Goal: Information Seeking & Learning: Check status

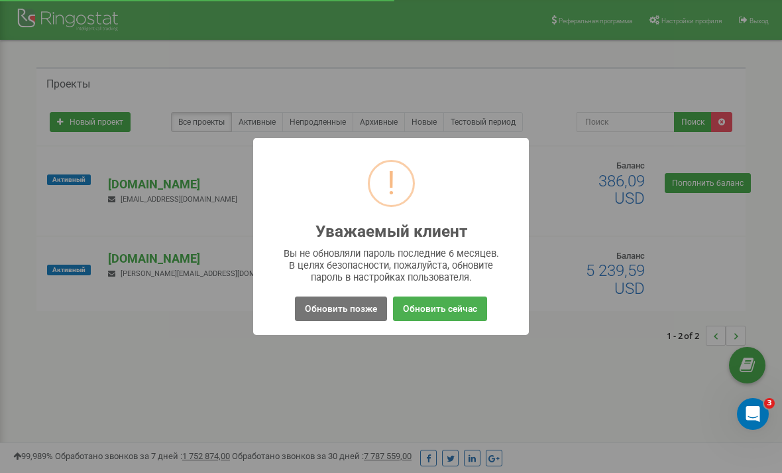
click at [351, 306] on button "Обновить позже" at bounding box center [341, 308] width 92 height 25
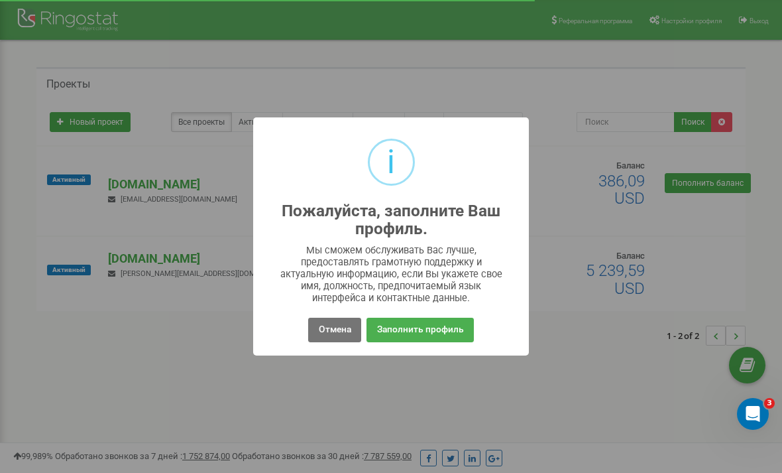
click at [335, 331] on button "Отмена" at bounding box center [334, 330] width 52 height 25
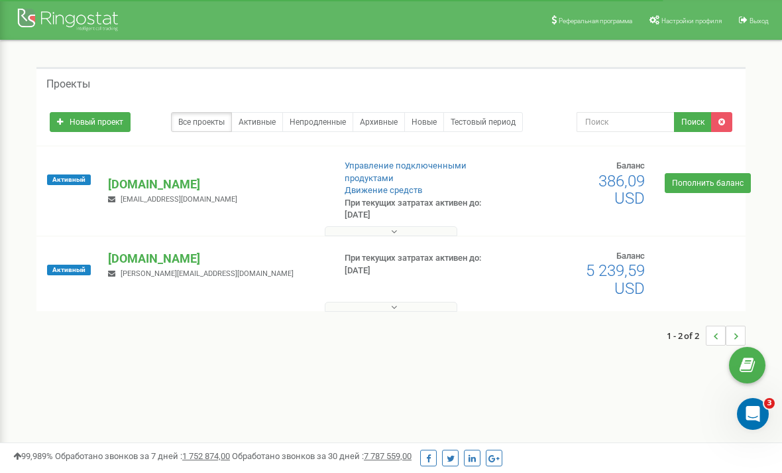
click at [154, 182] on p "[DOMAIN_NAME]" at bounding box center [215, 184] width 214 height 17
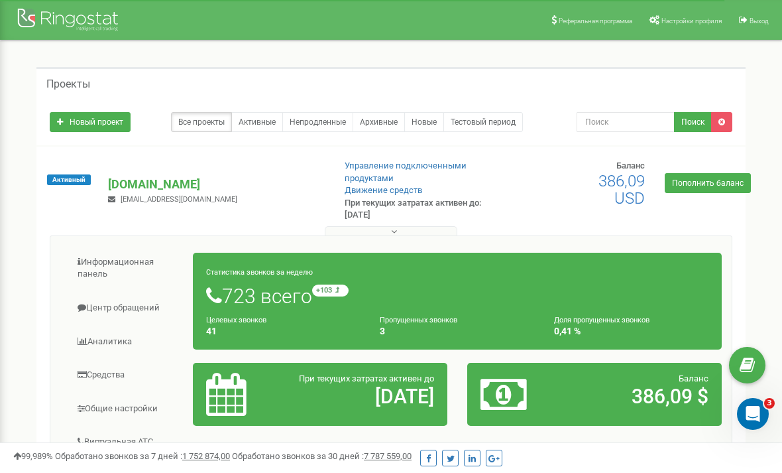
click at [152, 180] on p "[DOMAIN_NAME]" at bounding box center [215, 184] width 214 height 17
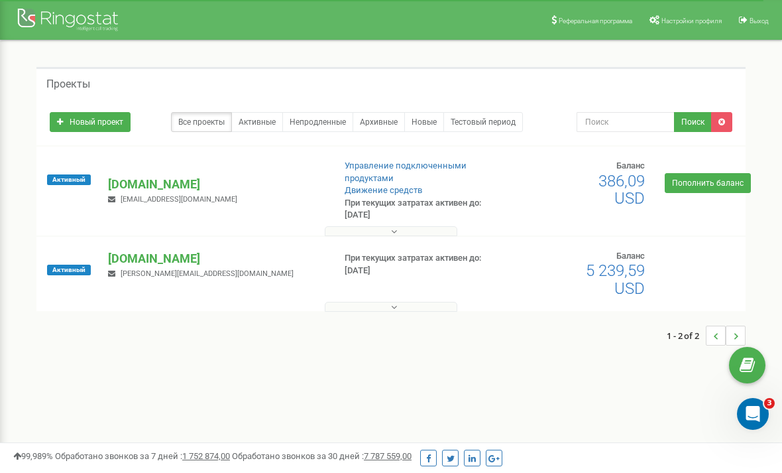
click at [158, 185] on p "[DOMAIN_NAME]" at bounding box center [215, 184] width 214 height 17
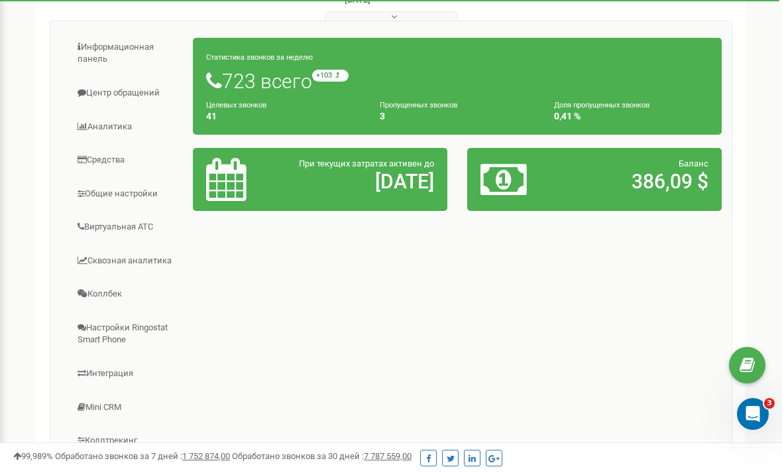
scroll to position [191, 0]
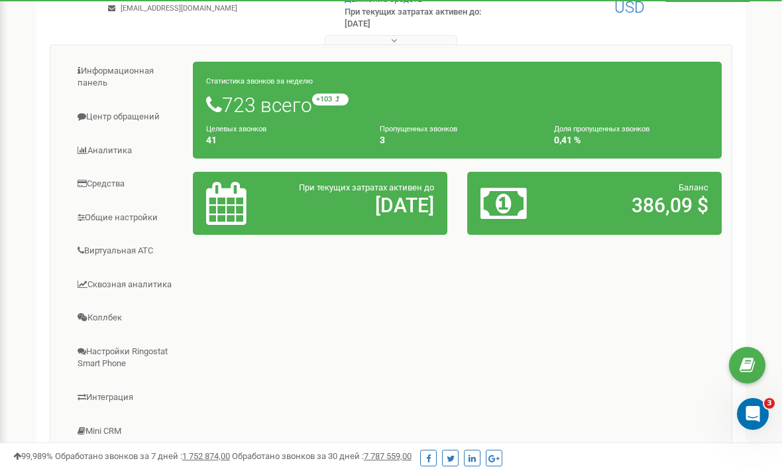
click at [143, 108] on link "Центр обращений" at bounding box center [126, 117] width 133 height 32
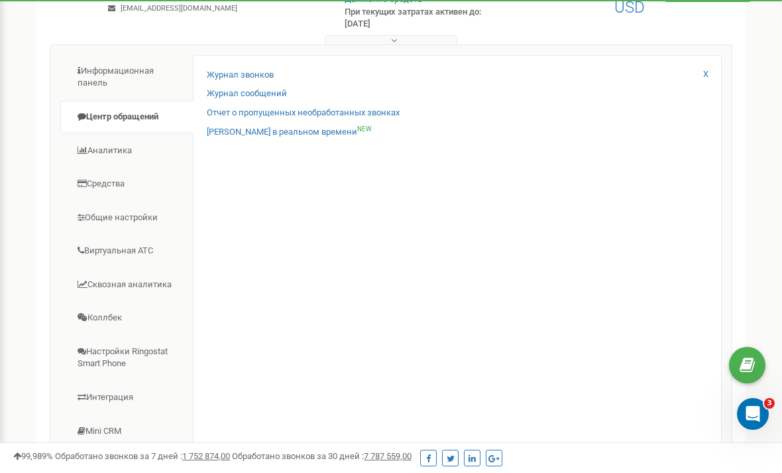
click at [261, 69] on link "Журнал звонков" at bounding box center [240, 75] width 67 height 13
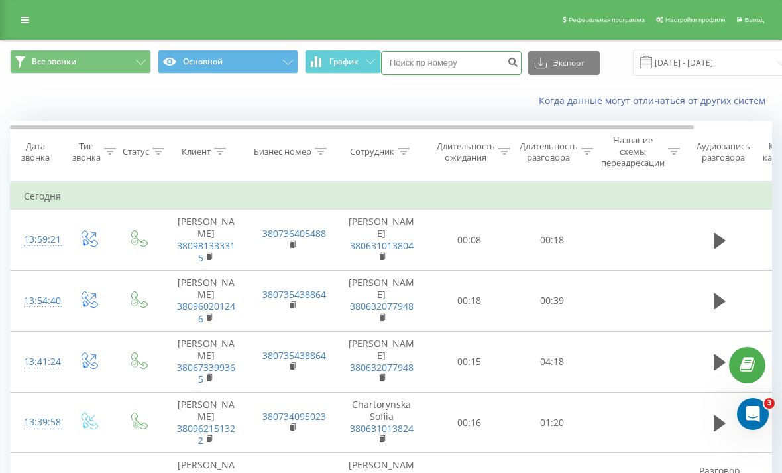
click at [448, 72] on input at bounding box center [451, 63] width 141 height 24
click at [413, 75] on input at bounding box center [451, 63] width 141 height 24
paste input "380961103225"
click at [465, 72] on input "380961103225" at bounding box center [451, 63] width 141 height 24
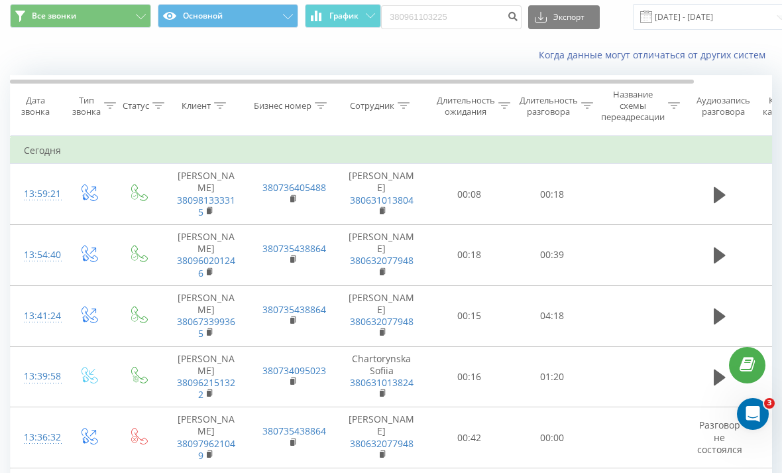
click at [105, 28] on button "Все звонки" at bounding box center [80, 16] width 141 height 24
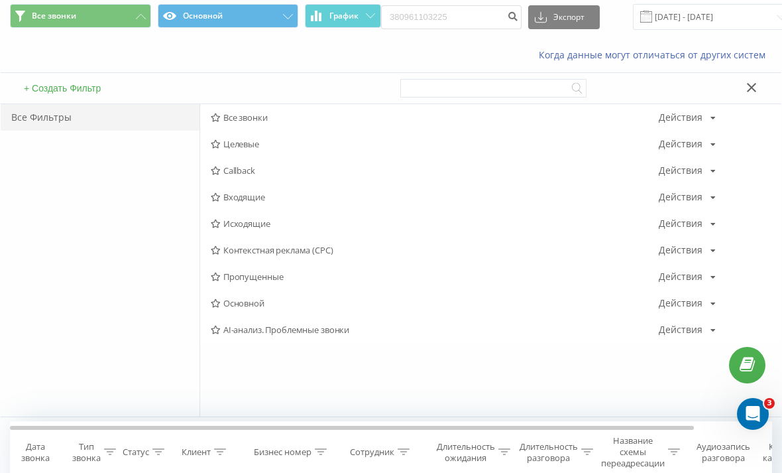
click at [284, 122] on span "Все звонки" at bounding box center [435, 117] width 448 height 9
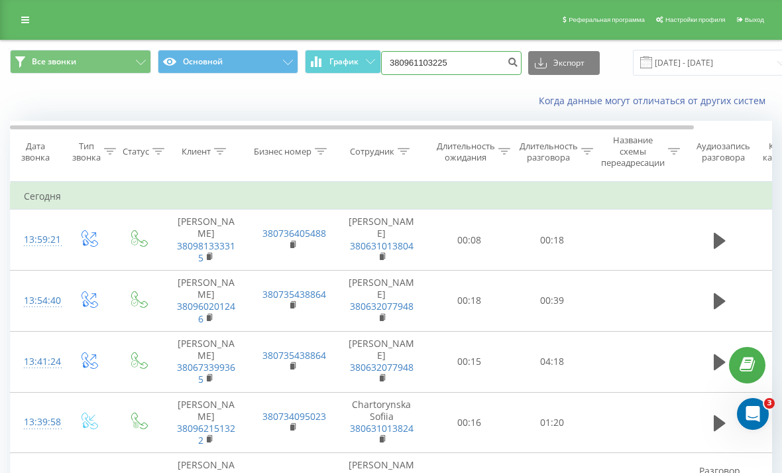
click at [457, 75] on input "380961103225" at bounding box center [451, 63] width 141 height 24
click at [438, 75] on input "380961103225" at bounding box center [451, 63] width 141 height 24
type input "3"
click at [422, 75] on input at bounding box center [451, 63] width 141 height 24
paste input "380961103225"
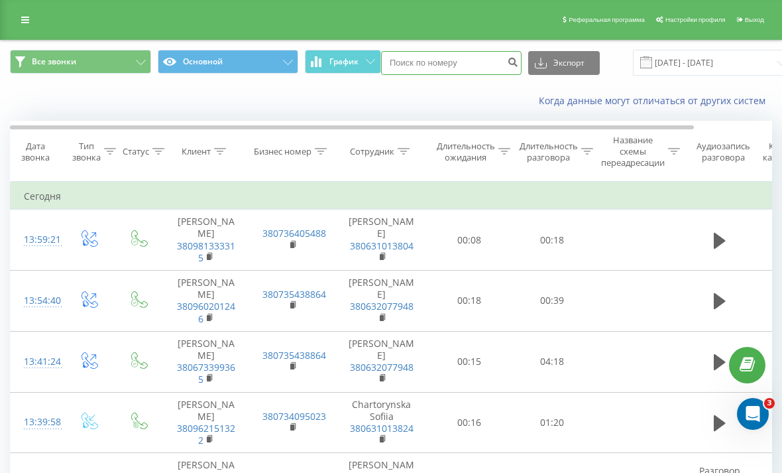
type input "380961103225"
click at [284, 65] on icon at bounding box center [288, 62] width 10 height 5
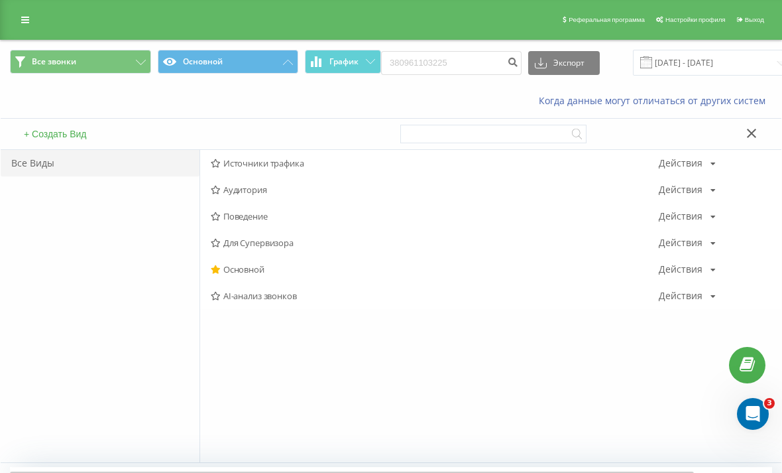
click at [276, 61] on button "Основной" at bounding box center [228, 62] width 141 height 24
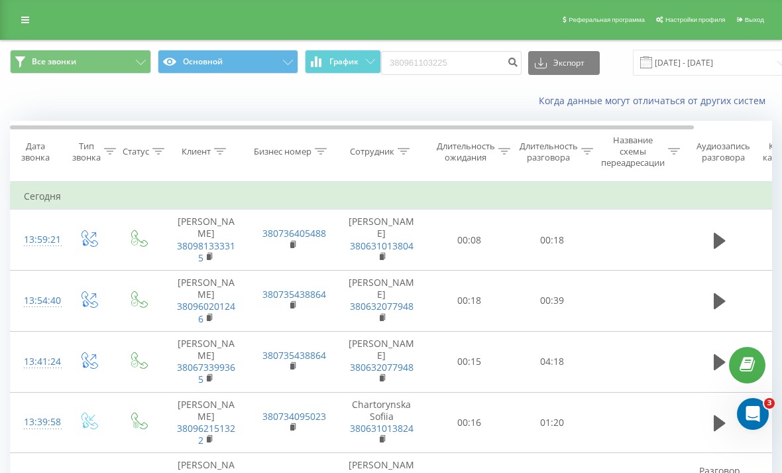
click at [140, 62] on icon at bounding box center [141, 62] width 10 height 5
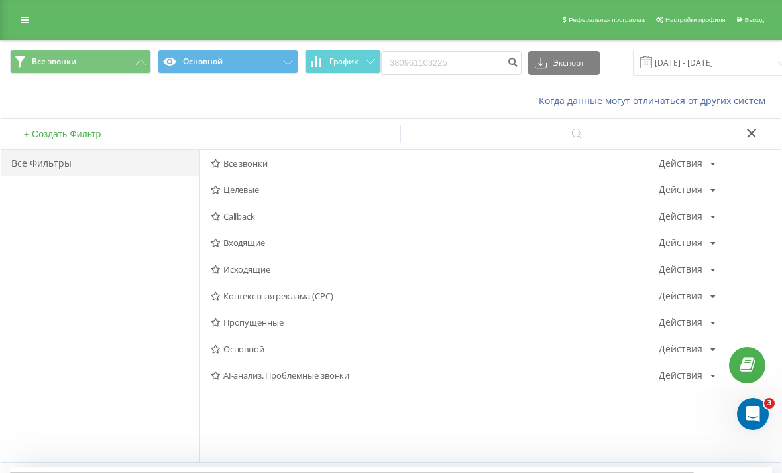
click at [271, 158] on span "Все звонки" at bounding box center [435, 162] width 448 height 9
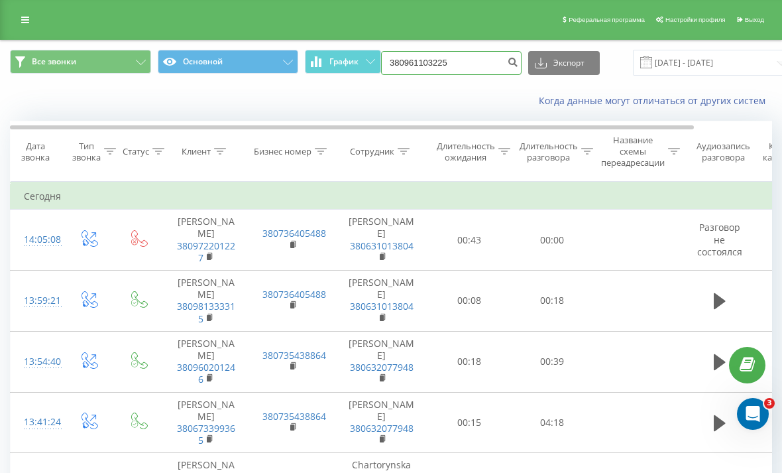
click at [476, 69] on input "380961103225" at bounding box center [451, 63] width 141 height 24
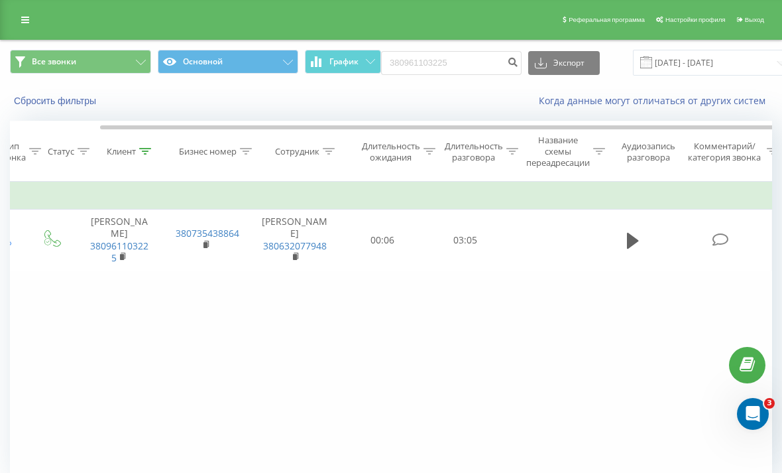
scroll to position [0, 87]
click at [627, 248] on icon at bounding box center [633, 240] width 12 height 16
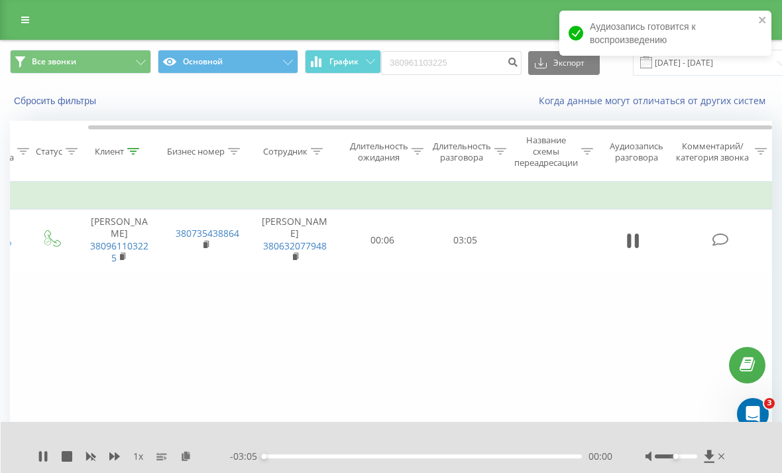
click at [709, 453] on icon at bounding box center [709, 456] width 10 height 13
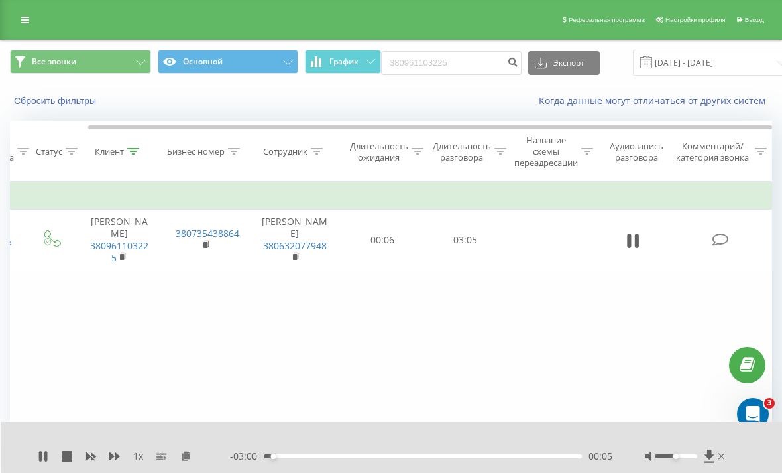
click at [636, 235] on icon at bounding box center [636, 240] width 4 height 15
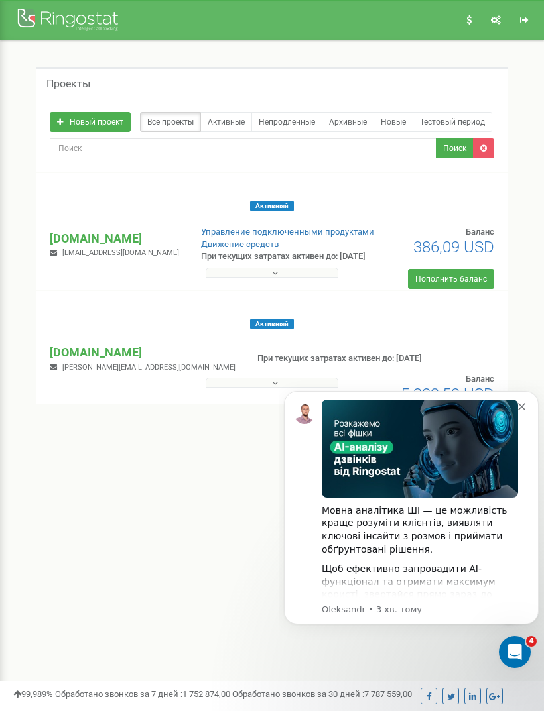
click at [86, 233] on p "totishair.ua" at bounding box center [114, 238] width 129 height 17
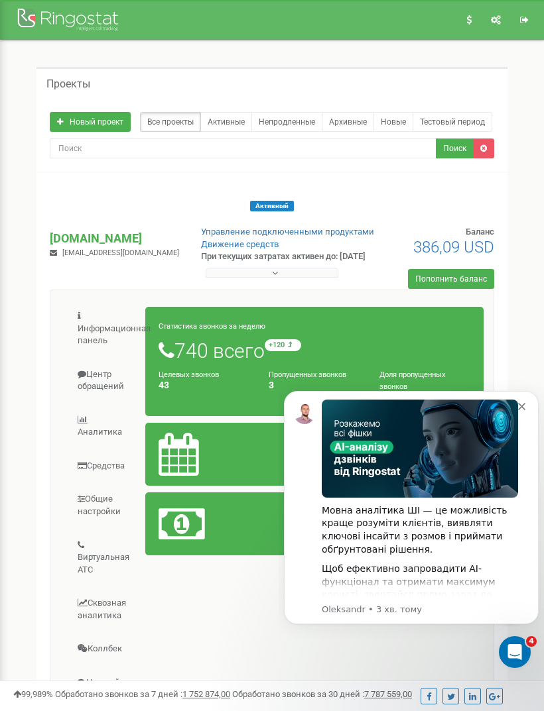
click at [101, 377] on link "Центр обращений" at bounding box center [103, 381] width 86 height 44
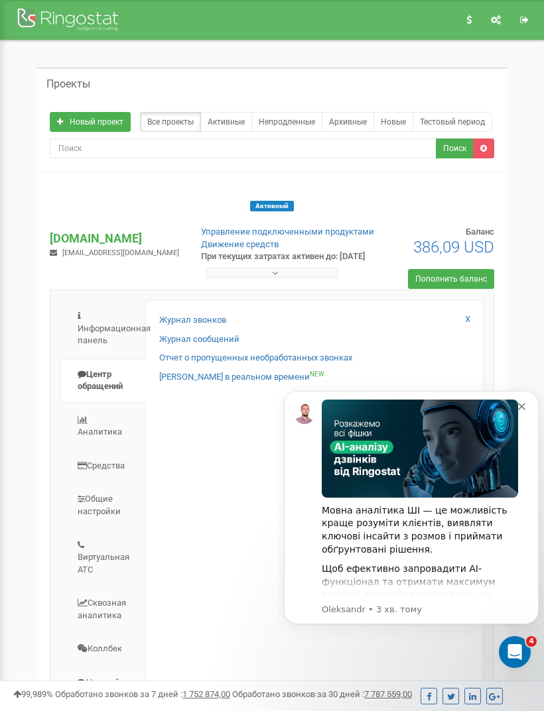
click at [202, 314] on link "Журнал звонков" at bounding box center [192, 320] width 67 height 13
click at [196, 315] on link "Журнал звонков" at bounding box center [192, 320] width 67 height 13
click at [518, 404] on icon "Dismiss notification" at bounding box center [521, 406] width 7 height 7
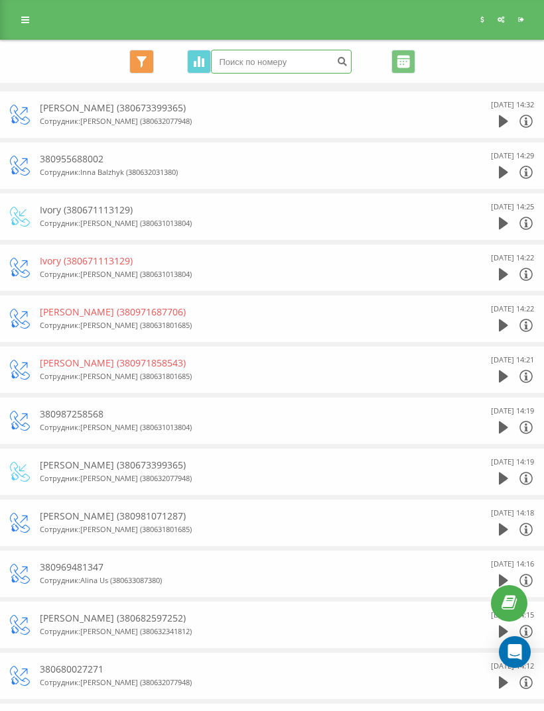
click at [274, 64] on input at bounding box center [281, 62] width 141 height 24
click at [270, 58] on input at bounding box center [281, 62] width 141 height 24
click at [247, 66] on input at bounding box center [281, 62] width 141 height 24
click at [244, 57] on input at bounding box center [281, 62] width 141 height 24
click at [250, 60] on input at bounding box center [281, 62] width 141 height 24
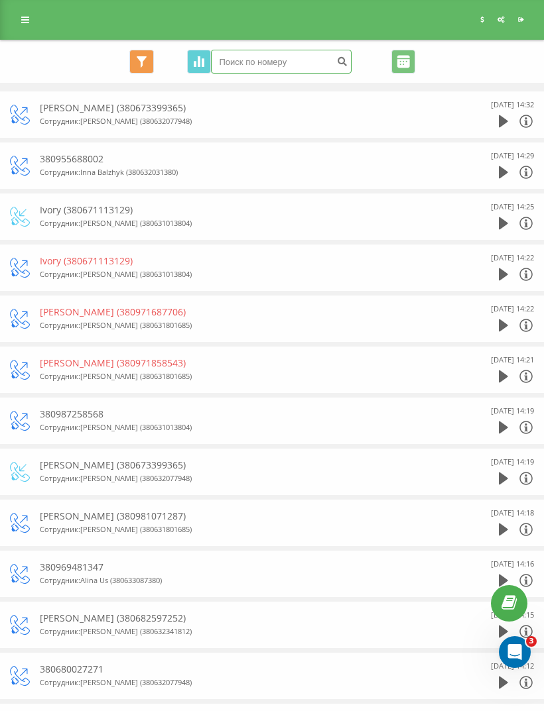
paste input "+380 98 598 8074"
type input "+380 98 598 8074"
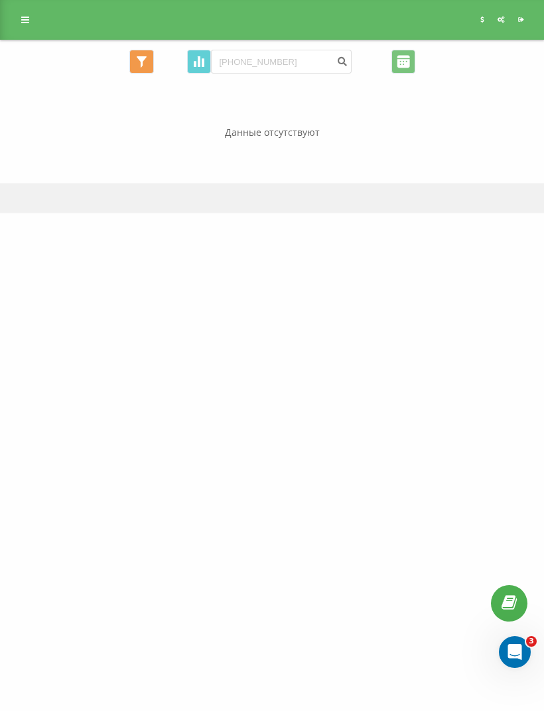
click at [24, 14] on link at bounding box center [25, 20] width 24 height 19
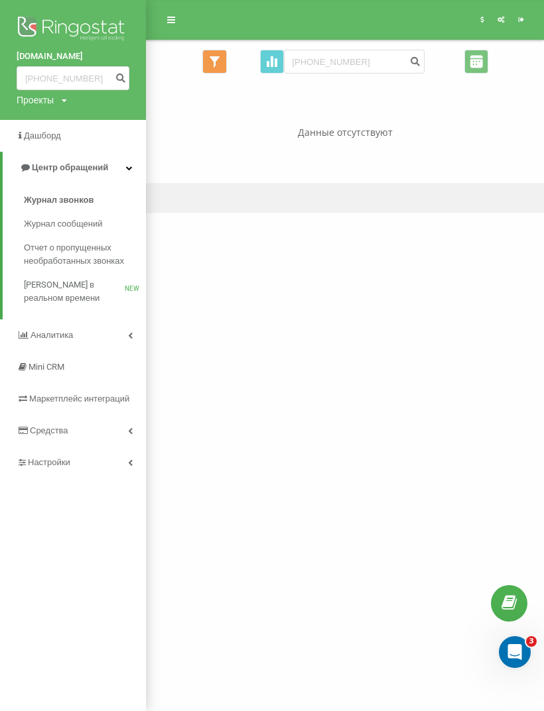
click at [68, 207] on span "Журнал звонков" at bounding box center [59, 200] width 70 height 13
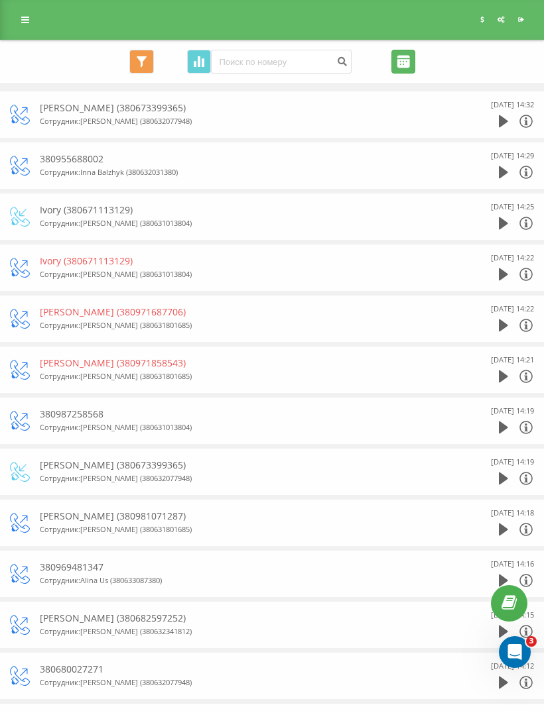
click at [391, 63] on input "21.07.2025 - 21.08.2025" at bounding box center [403, 62] width 24 height 24
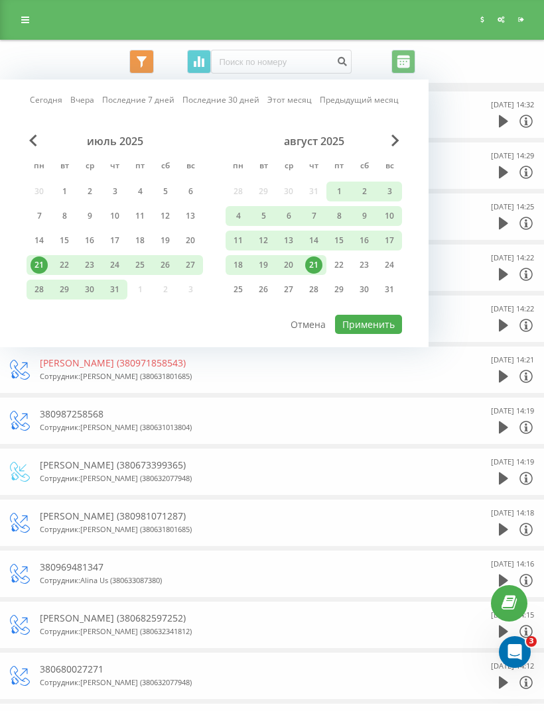
click at [465, 58] on div "Все звонки Основной График Экспорт .csv .xls .xlsx 21.07.2025 - 21.08.2025 Сего…" at bounding box center [272, 62] width 524 height 24
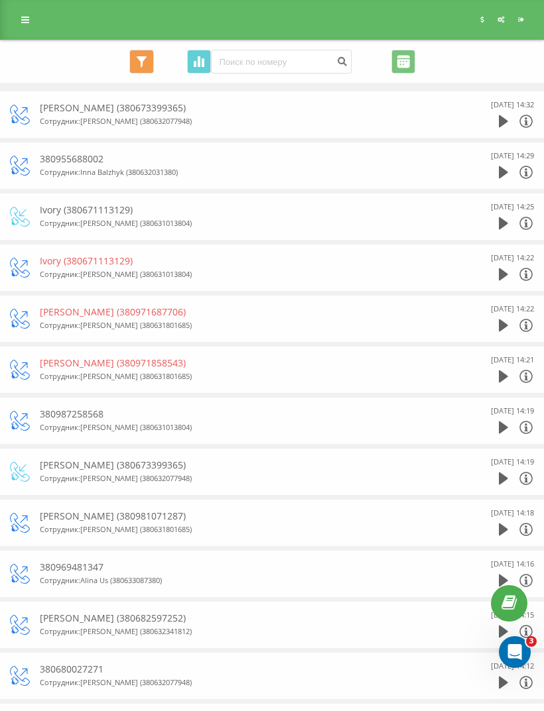
click at [25, 19] on icon at bounding box center [25, 19] width 8 height 9
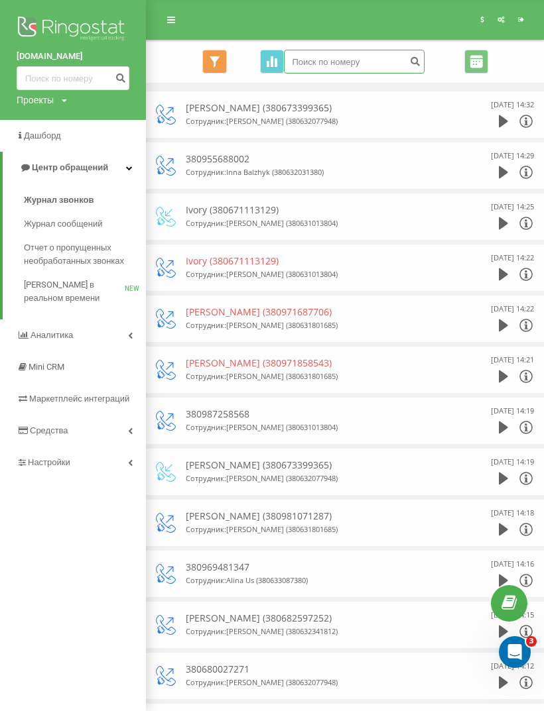
click at [339, 64] on input at bounding box center [354, 62] width 141 height 24
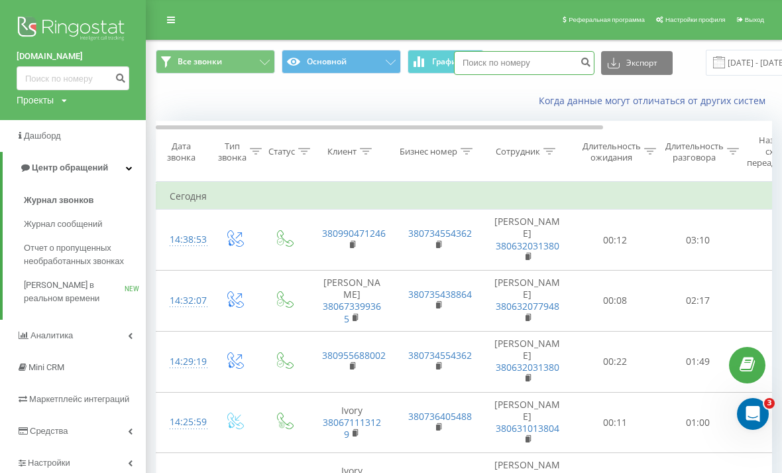
click at [485, 60] on input at bounding box center [524, 63] width 141 height 24
paste input "+380 98 434 2397"
type input "+380 98 434 2397"
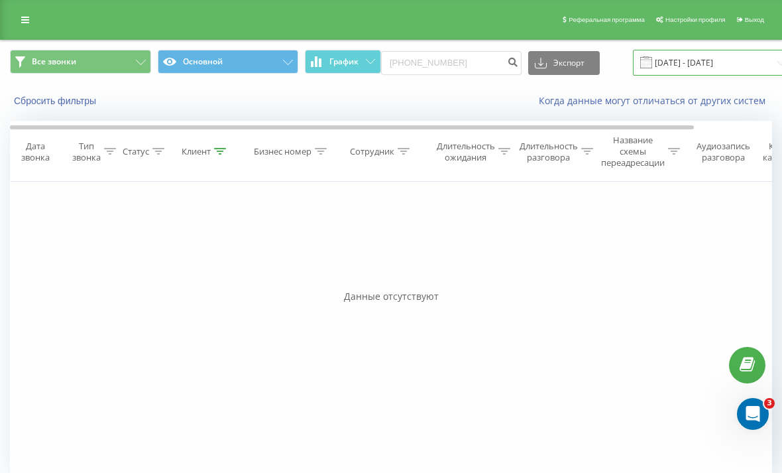
click at [741, 72] on input "[DATE] - [DATE]" at bounding box center [713, 63] width 160 height 26
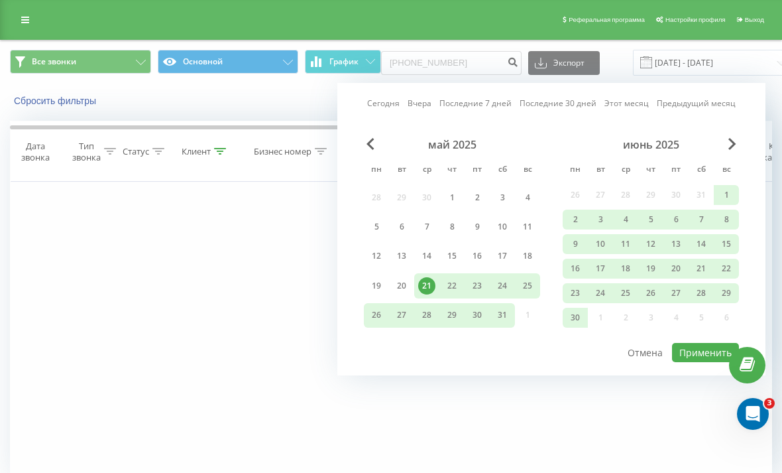
click at [737, 148] on div "[DATE] [DATE] Последние 7 дней Последние 30 дней Этот месяц Предыдущий месяц [D…" at bounding box center [551, 229] width 428 height 292
click at [729, 149] on span "Next Month" at bounding box center [733, 144] width 8 height 12
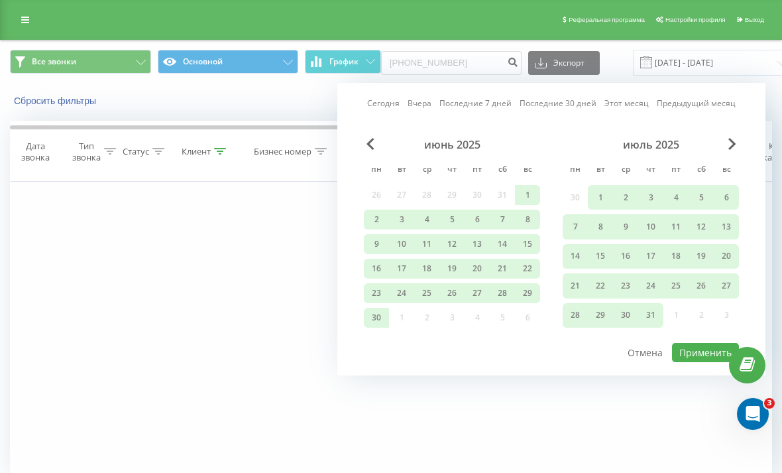
click at [732, 150] on span "Next Month" at bounding box center [733, 144] width 8 height 12
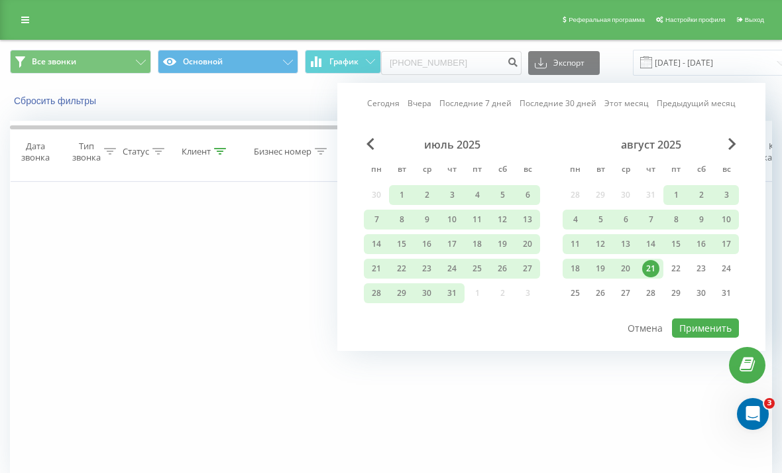
click at [701, 337] on button "Применить" at bounding box center [705, 327] width 67 height 19
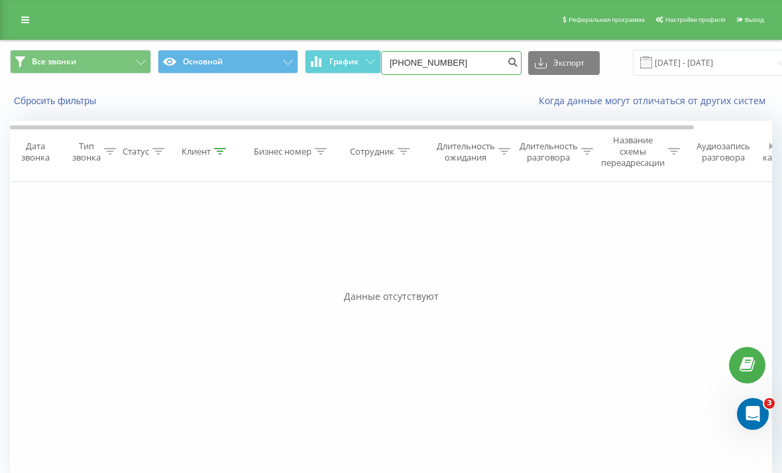
click at [462, 57] on input "+380984342397" at bounding box center [451, 63] width 141 height 24
type input "380984342397"
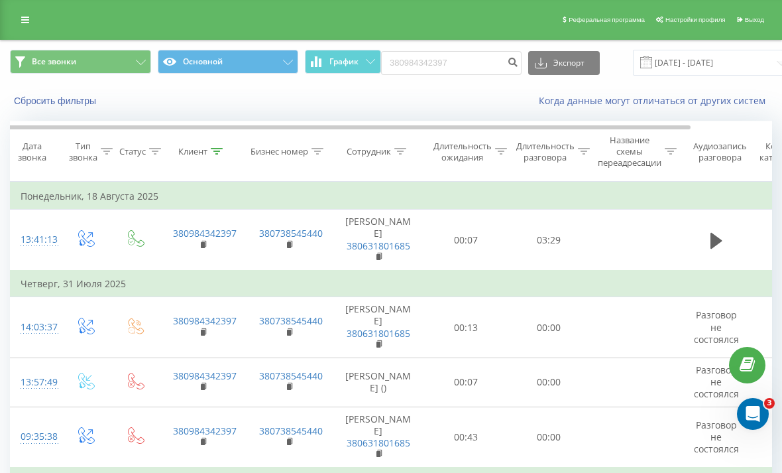
scroll to position [0, 3]
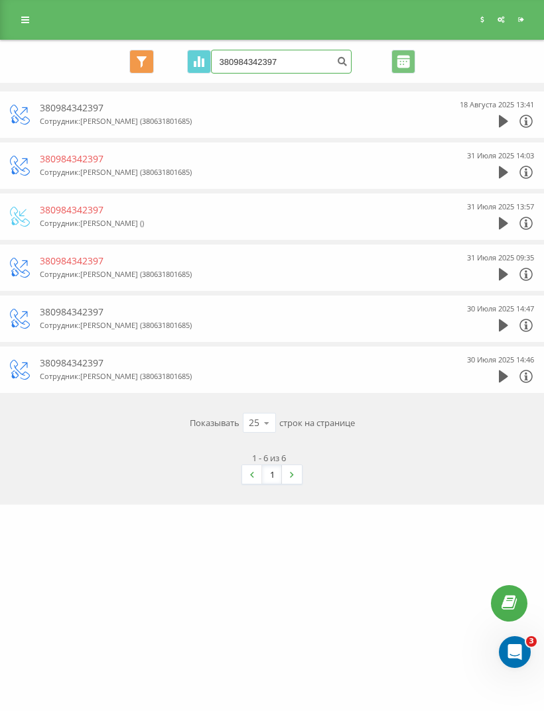
click at [295, 61] on input "380984342397" at bounding box center [281, 62] width 141 height 24
type input "3"
click at [255, 64] on input at bounding box center [281, 62] width 141 height 24
paste input "380636460476"
type input "380636460476"
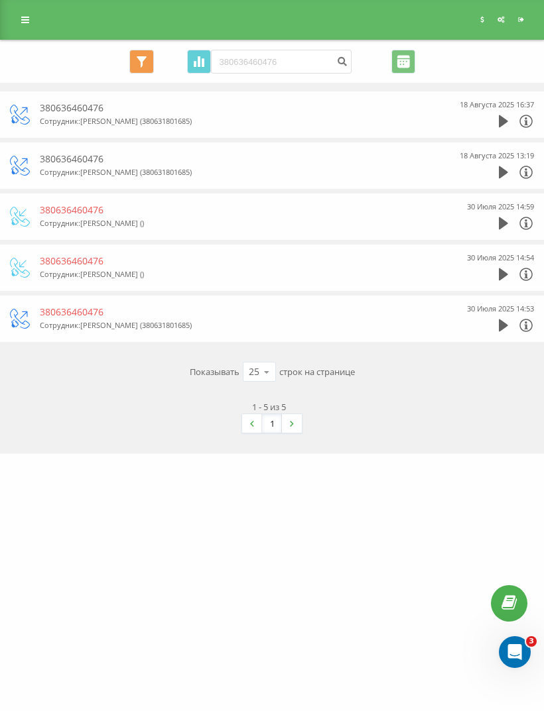
click at [499, 121] on icon at bounding box center [503, 121] width 9 height 13
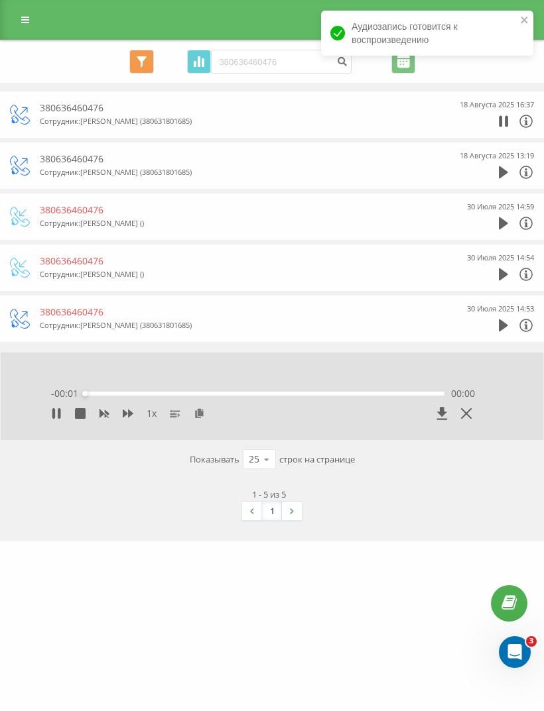
click at [438, 417] on span at bounding box center [441, 413] width 11 height 13
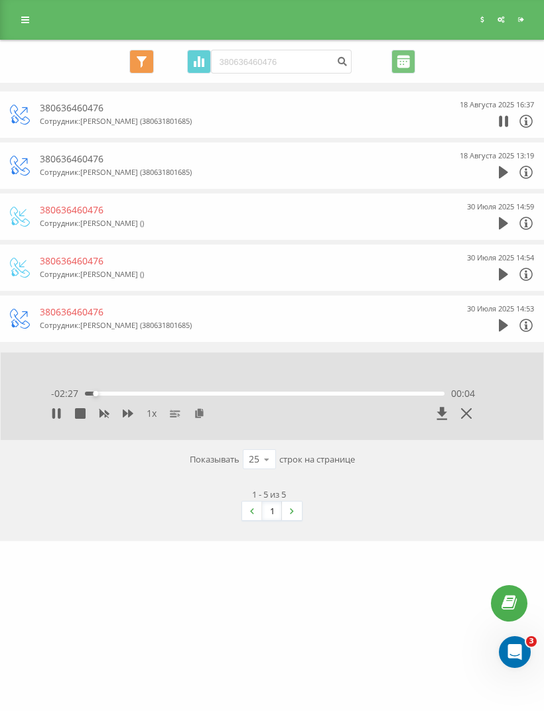
click at [57, 408] on icon at bounding box center [56, 413] width 11 height 11
click at [438, 410] on icon at bounding box center [441, 413] width 11 height 13
click at [296, 64] on input "380636460476" at bounding box center [281, 62] width 141 height 24
type input "3"
click at [253, 64] on input at bounding box center [281, 62] width 141 height 24
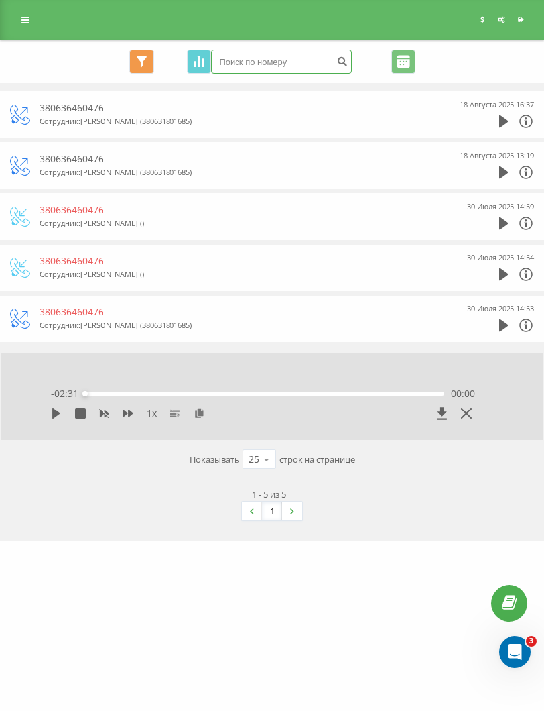
paste input "380993345585"
type input "380993345585"
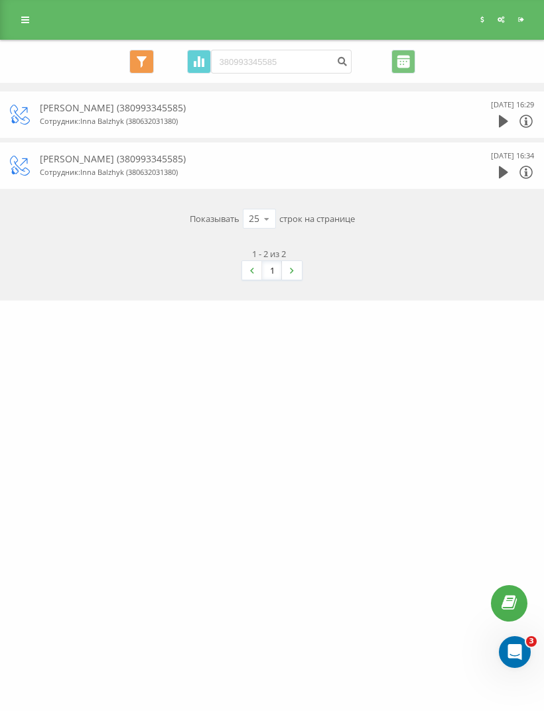
click at [493, 111] on div "18 Августа 2025 16:29" at bounding box center [494, 114] width 80 height 33
click at [500, 124] on icon at bounding box center [503, 121] width 9 height 13
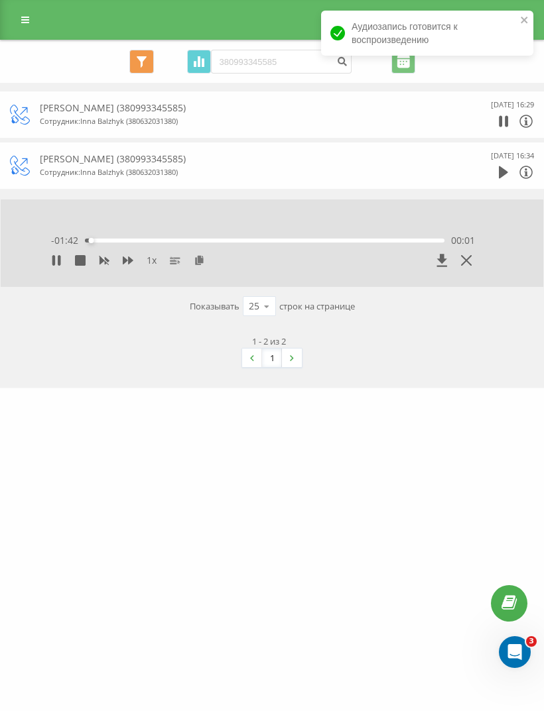
click at [54, 260] on icon at bounding box center [53, 260] width 3 height 11
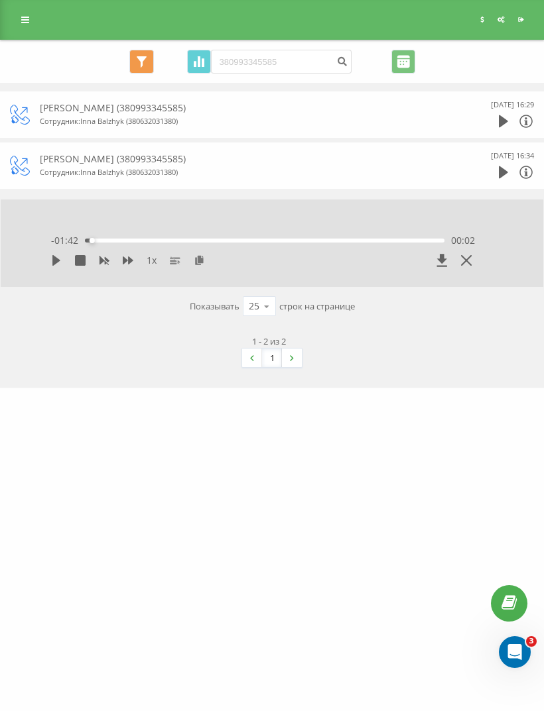
click at [57, 255] on icon at bounding box center [56, 260] width 11 height 11
click at [59, 259] on icon at bounding box center [59, 260] width 3 height 11
click at [432, 267] on div "1 x - 01:37 00:07 00:07" at bounding box center [263, 252] width 450 height 50
click at [438, 255] on icon at bounding box center [441, 260] width 11 height 13
click at [438, 262] on icon at bounding box center [441, 260] width 11 height 13
